Goal: Transaction & Acquisition: Subscribe to service/newsletter

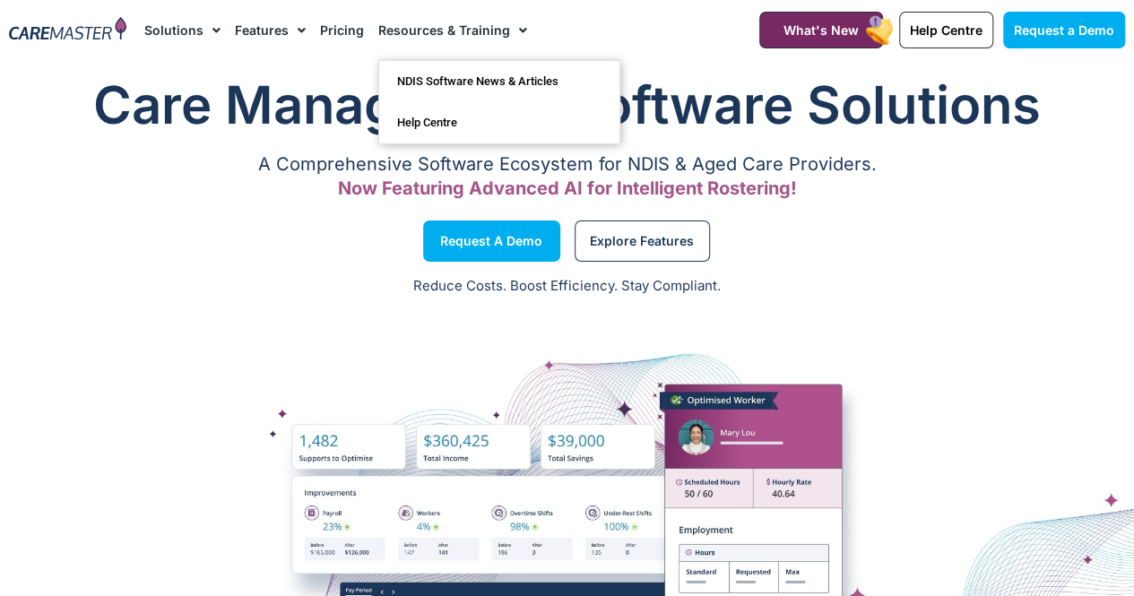
click at [510, 30] on span "Menu" at bounding box center [518, 30] width 17 height 30
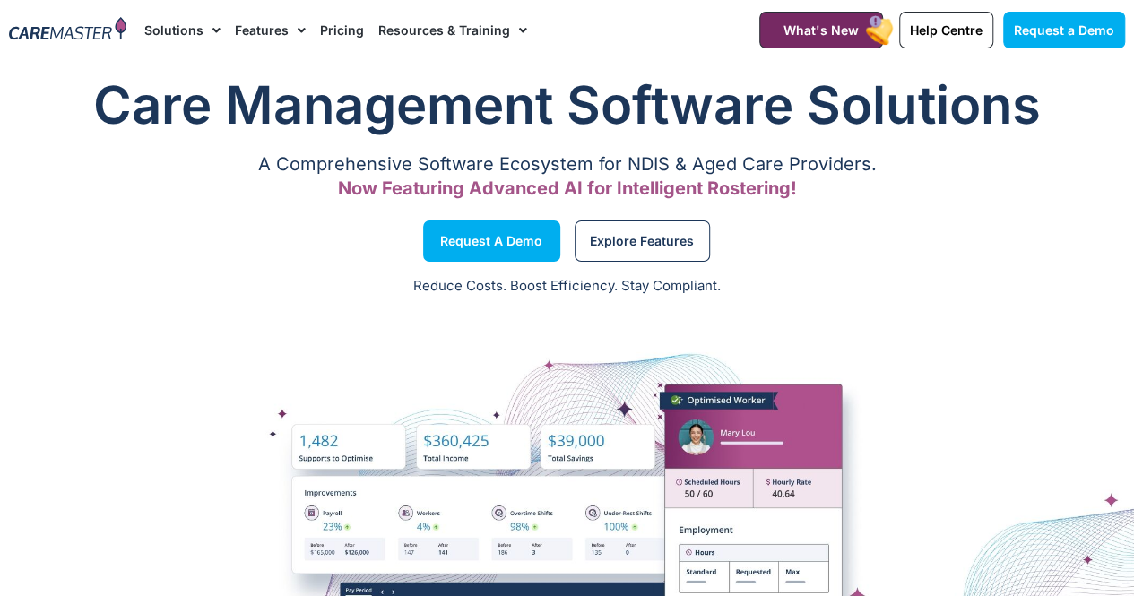
click at [510, 30] on span "Menu" at bounding box center [518, 30] width 17 height 30
click at [338, 33] on link "Pricing" at bounding box center [342, 30] width 44 height 60
